Goal: Transaction & Acquisition: Download file/media

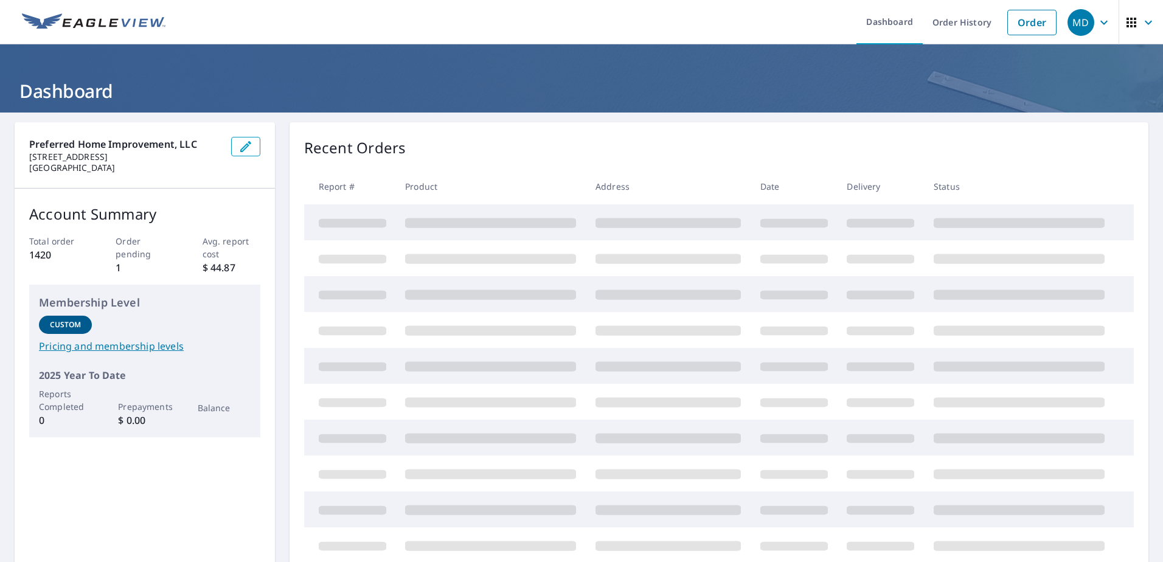
click at [215, 476] on div "Preferred Home Improvement, LLC [STREET_ADDRESS] Account Summary Total order 14…" at bounding box center [145, 350] width 260 height 456
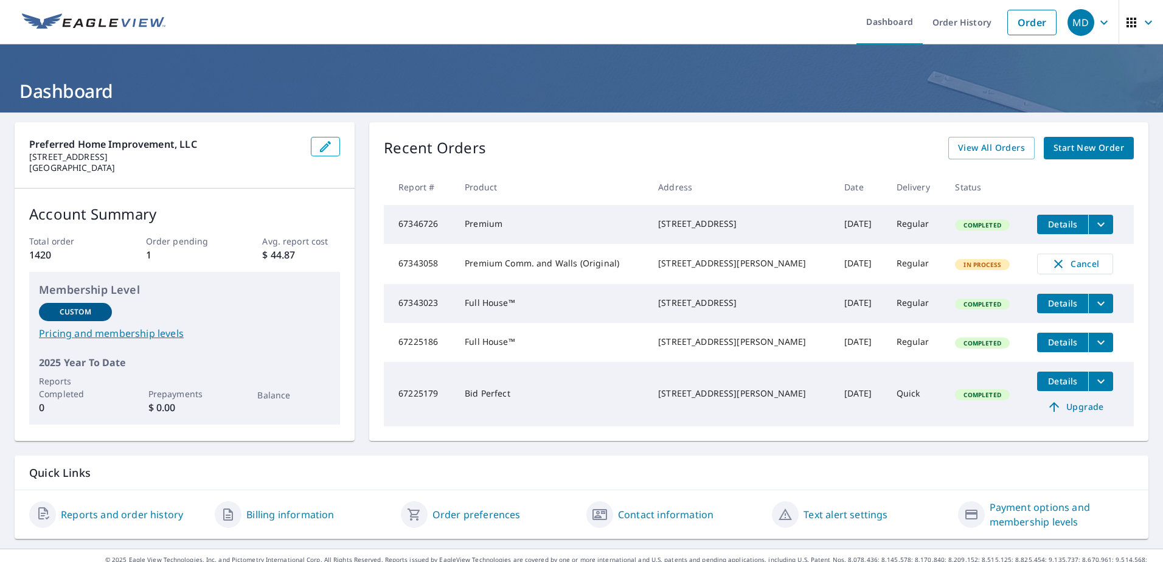
click at [722, 225] on div "[STREET_ADDRESS]" at bounding box center [741, 224] width 167 height 12
click at [1045, 221] on span "Details" at bounding box center [1063, 224] width 37 height 12
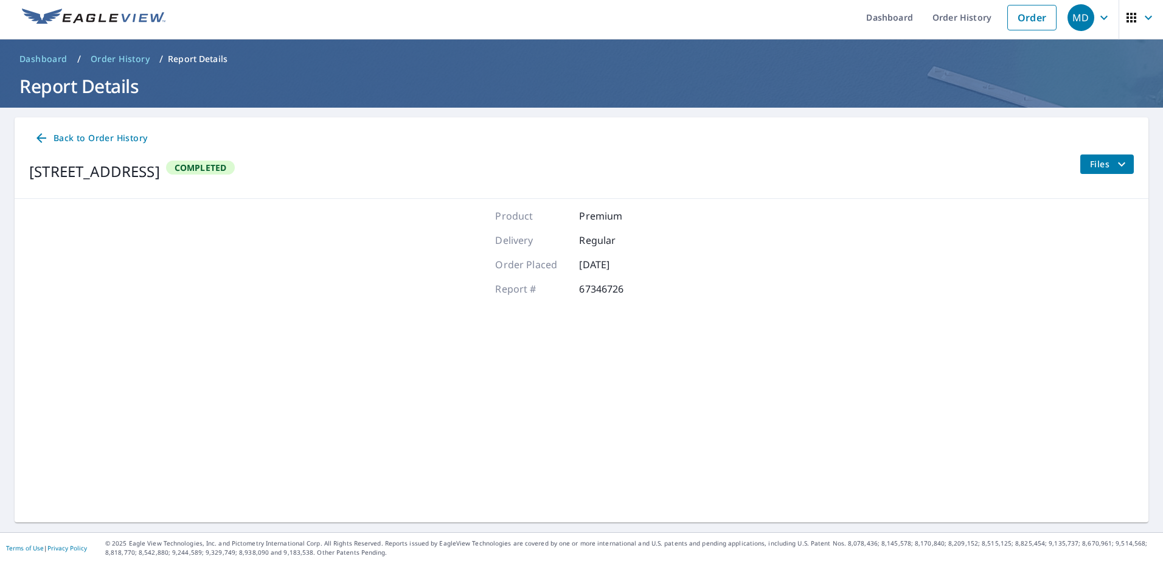
scroll to position [6, 0]
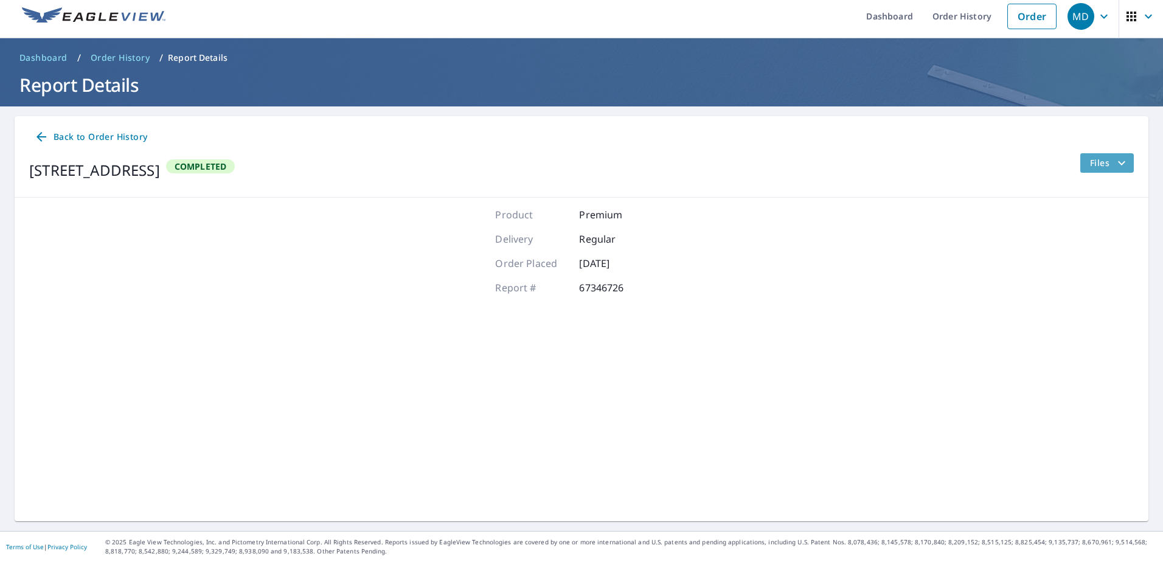
click at [1093, 160] on span "Files" at bounding box center [1109, 163] width 39 height 15
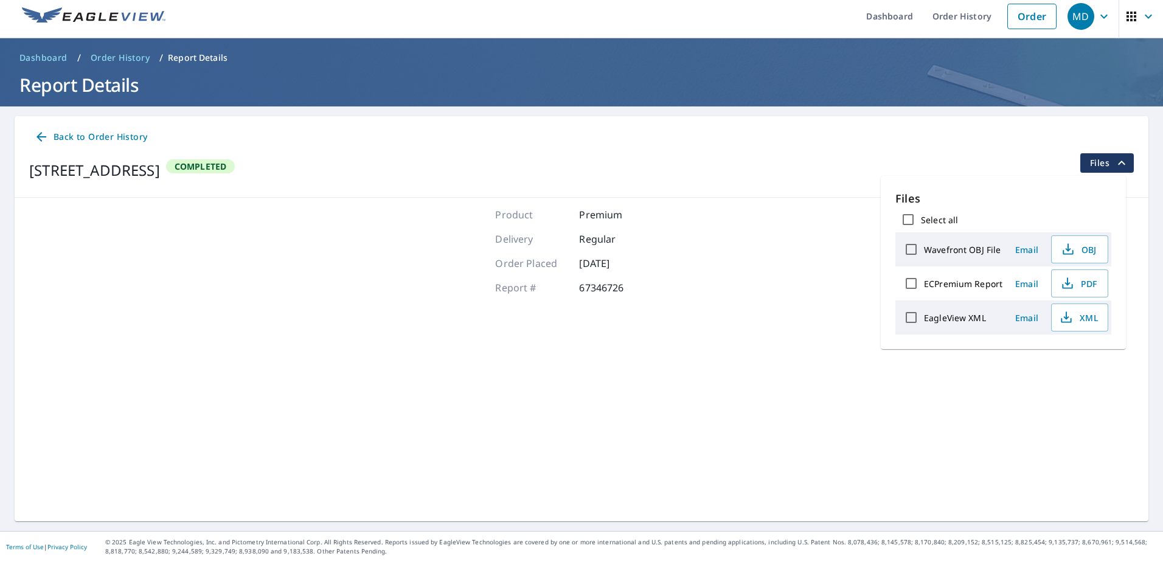
click at [907, 215] on input "Select all" at bounding box center [909, 220] width 26 height 26
checkbox input "true"
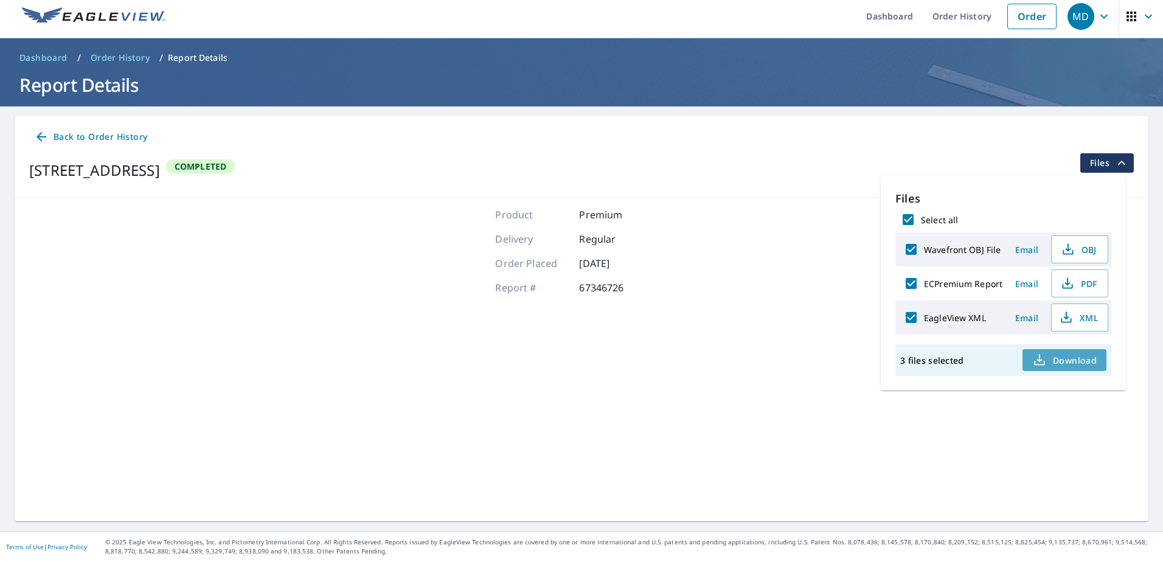
click at [1071, 360] on span "Download" at bounding box center [1064, 360] width 64 height 15
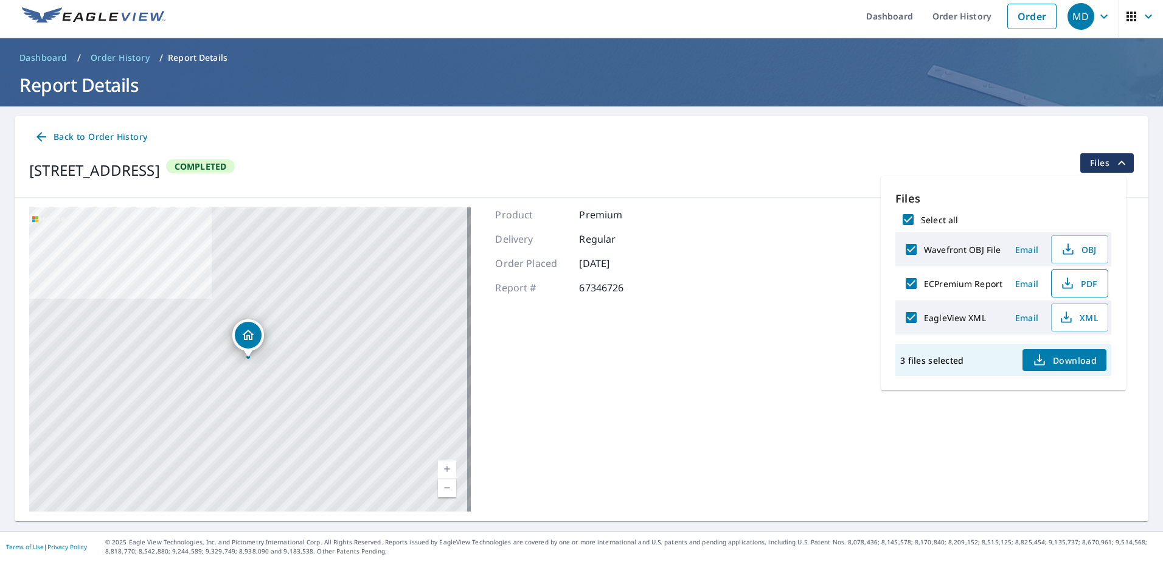
click at [1078, 289] on span "PDF" at bounding box center [1078, 283] width 39 height 15
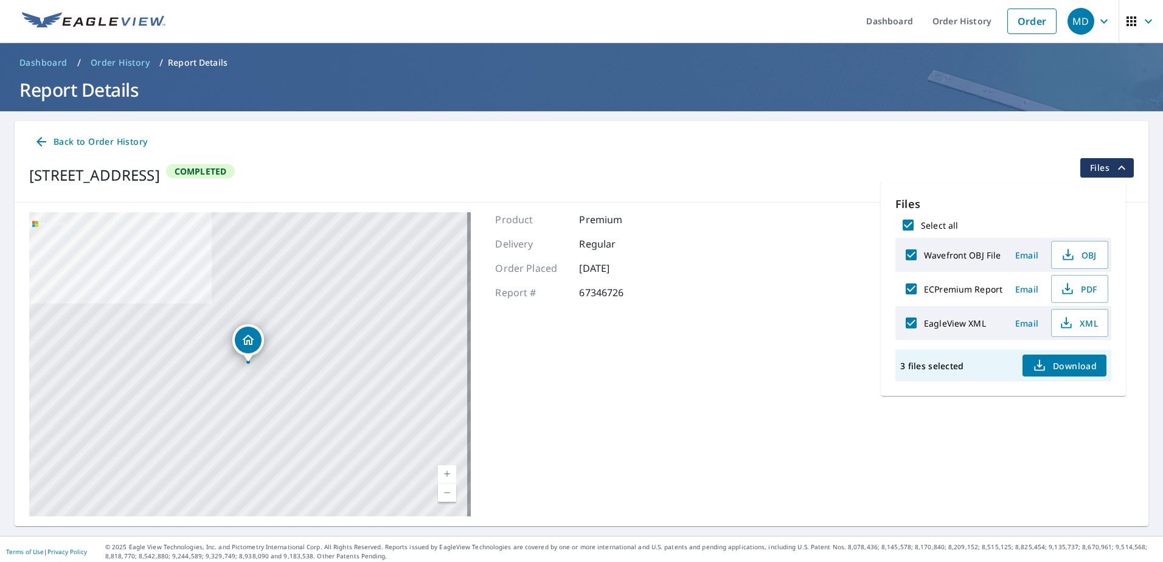
scroll to position [0, 0]
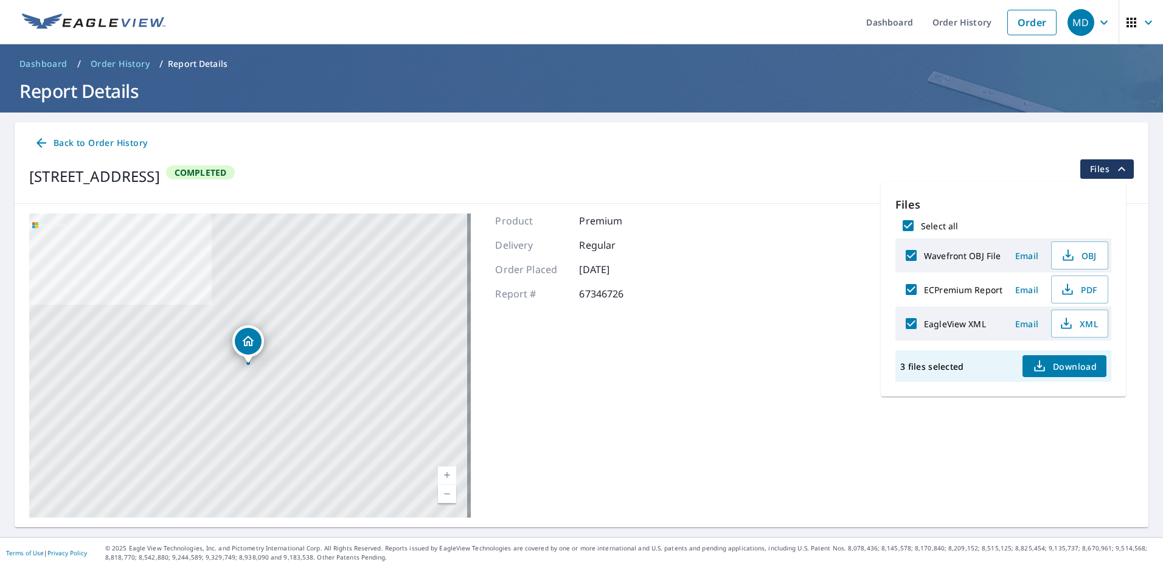
click at [761, 413] on div "[STREET_ADDRESS] A standard road map Aerial A detailed look from above Labels L…" at bounding box center [582, 366] width 1134 height 324
